Goal: Navigation & Orientation: Find specific page/section

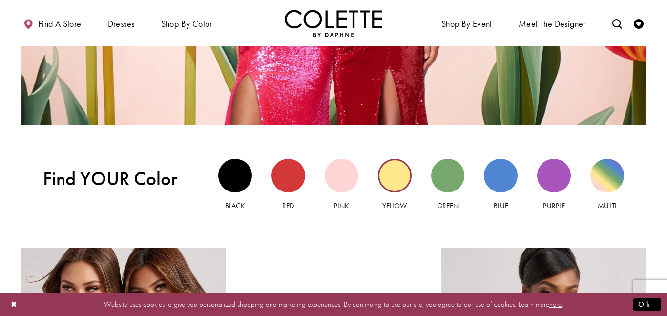
click at [389, 178] on div "Yellow view" at bounding box center [395, 176] width 34 height 34
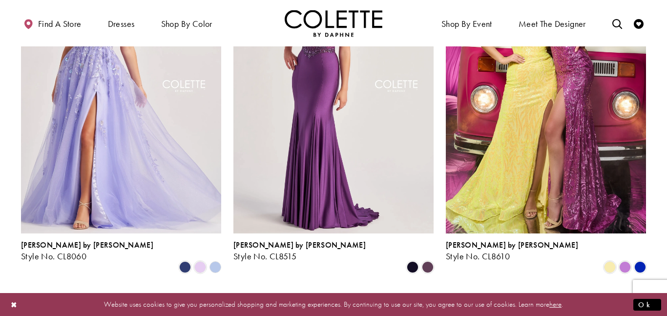
scroll to position [553, 0]
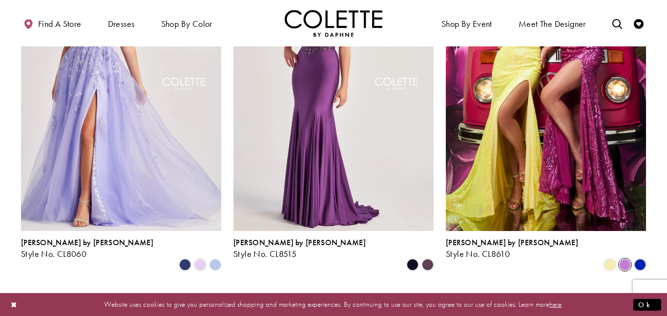
click at [625, 259] on span "Product List" at bounding box center [625, 265] width 12 height 12
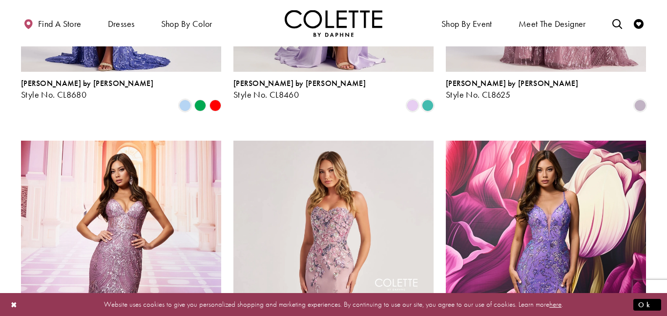
scroll to position [1103, 0]
